Goal: Check status: Check status

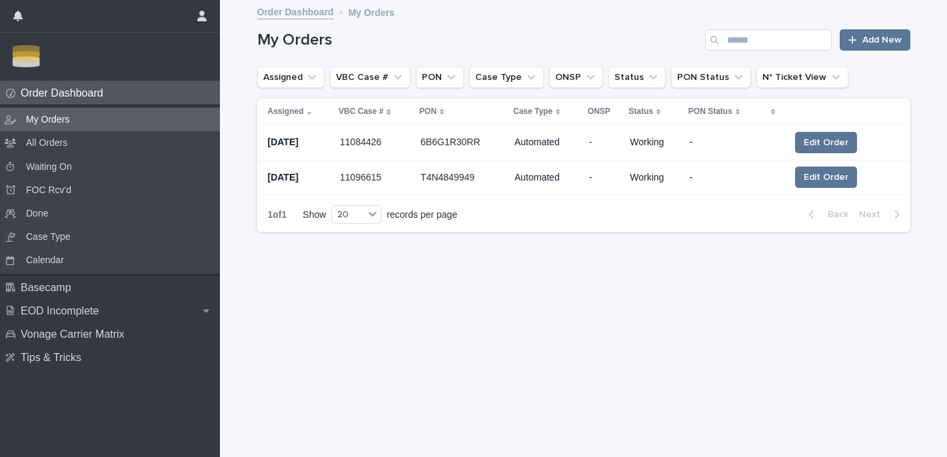
click at [390, 139] on p at bounding box center [375, 142] width 70 height 13
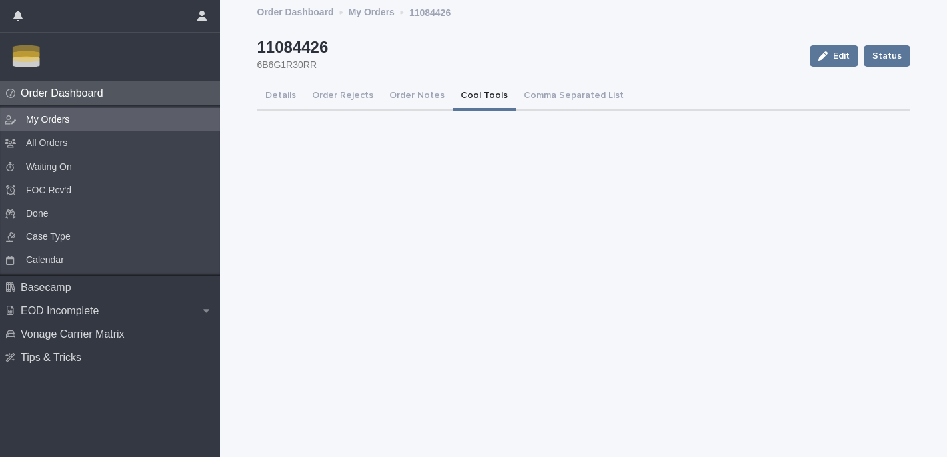
click at [482, 97] on button "Cool Tools" at bounding box center [483, 97] width 63 height 28
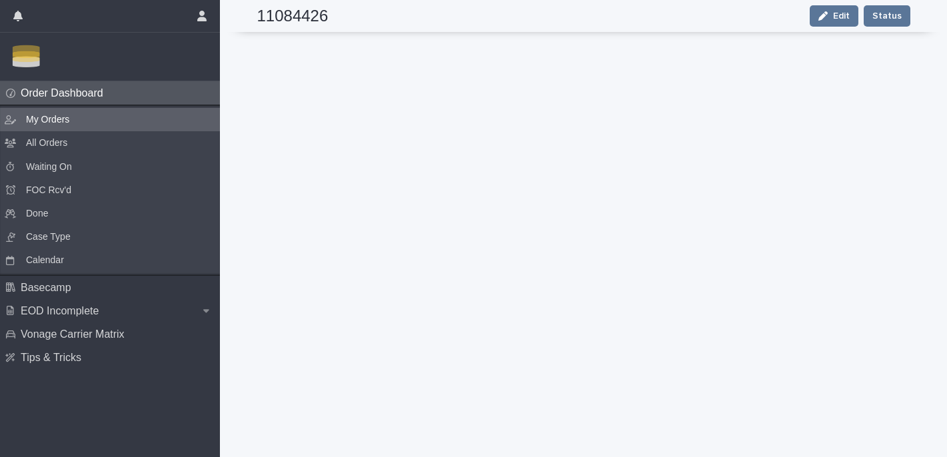
scroll to position [336, 0]
click at [109, 112] on div "My Orders" at bounding box center [110, 119] width 220 height 23
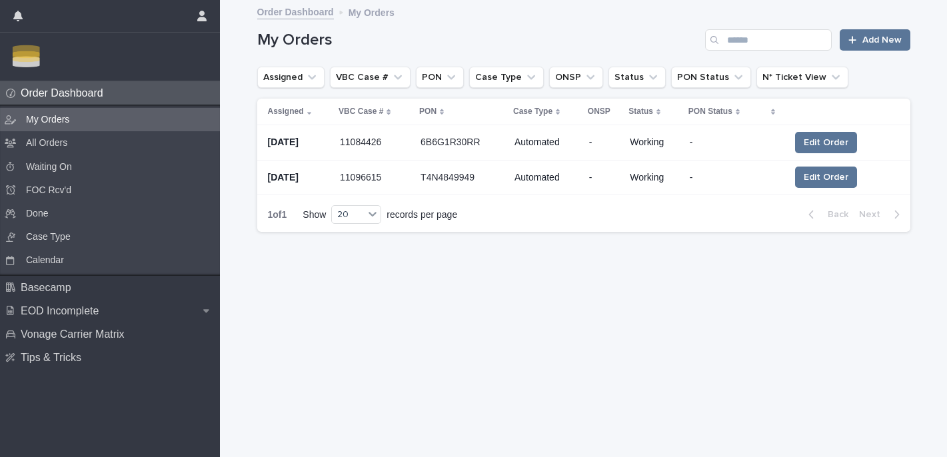
click at [395, 133] on div "11084426 11084426" at bounding box center [375, 142] width 70 height 23
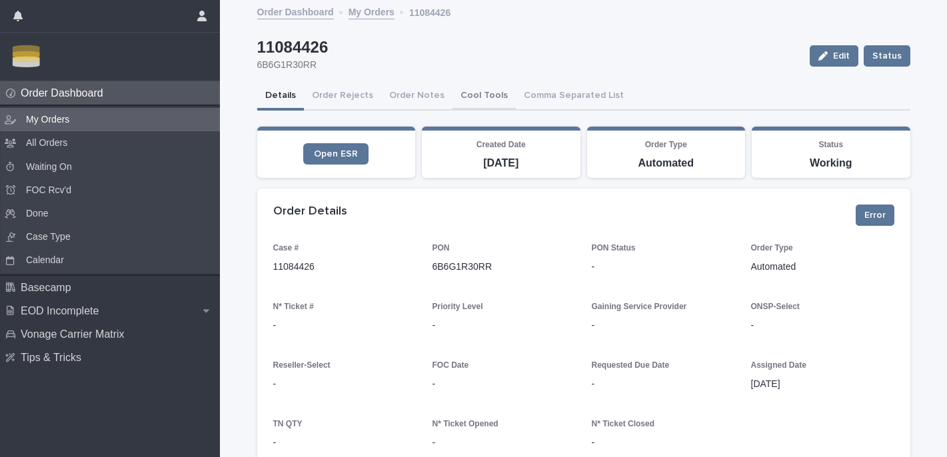
click at [489, 96] on button "Cool Tools" at bounding box center [483, 97] width 63 height 28
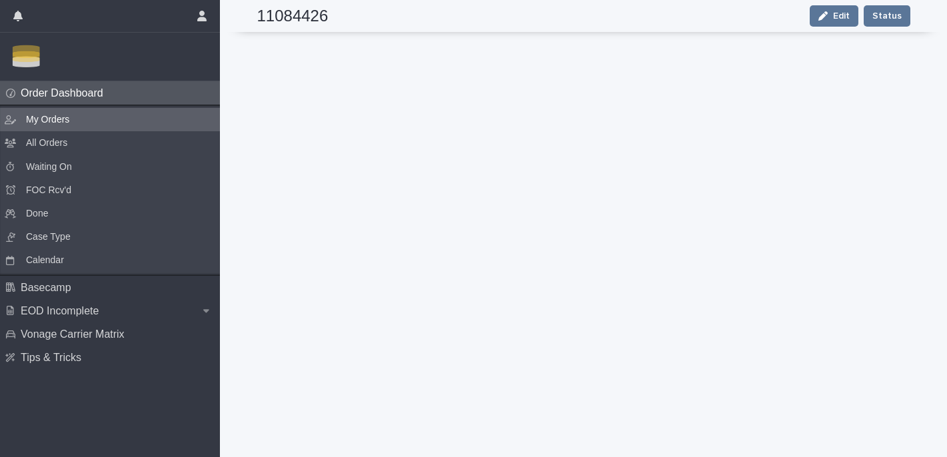
scroll to position [310, 0]
click at [88, 113] on div "My Orders" at bounding box center [110, 119] width 220 height 23
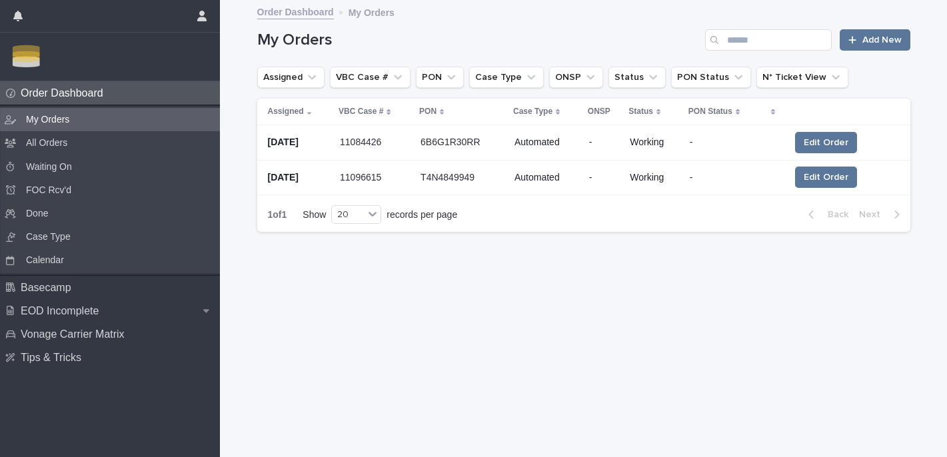
drag, startPoint x: 340, startPoint y: 137, endPoint x: 368, endPoint y: 143, distance: 28.6
click at [368, 143] on p "11084426" at bounding box center [362, 140] width 44 height 15
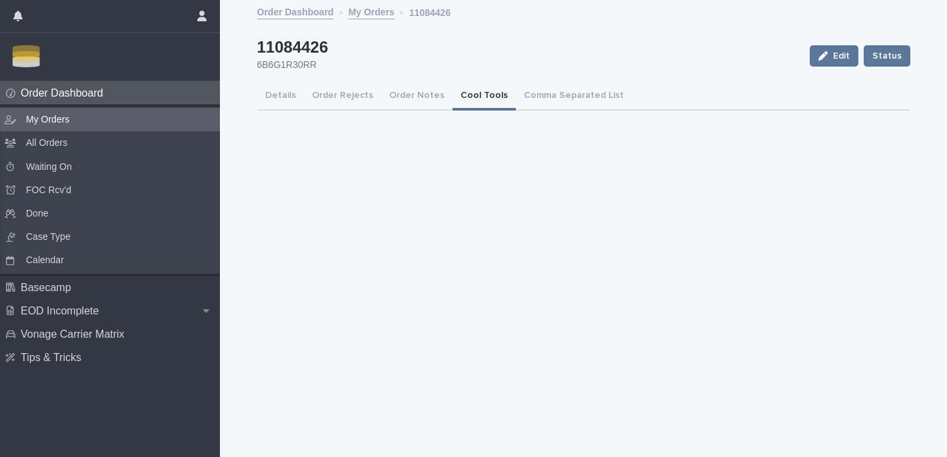
drag, startPoint x: 480, startPoint y: 99, endPoint x: 478, endPoint y: 117, distance: 17.4
click at [480, 100] on button "Cool Tools" at bounding box center [483, 97] width 63 height 28
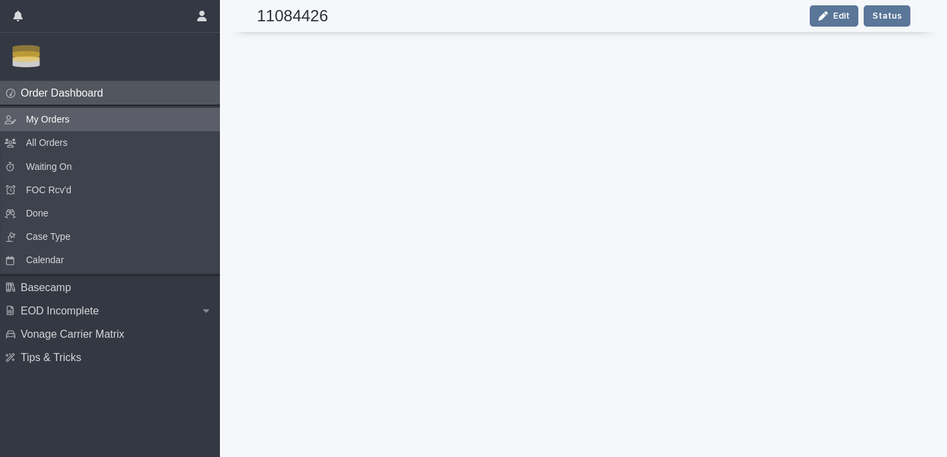
scroll to position [317, 0]
